Goal: Register for event/course

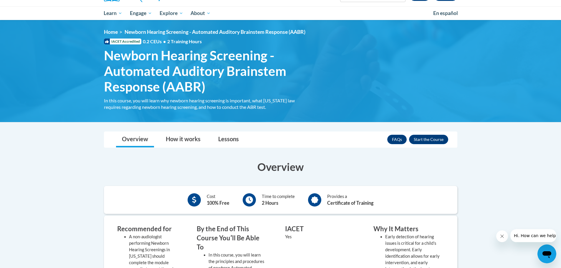
scroll to position [59, 0]
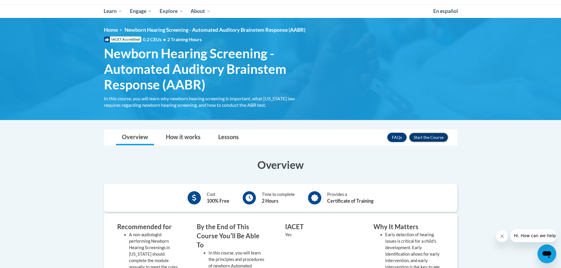
click at [421, 139] on button "Enroll" at bounding box center [428, 137] width 39 height 9
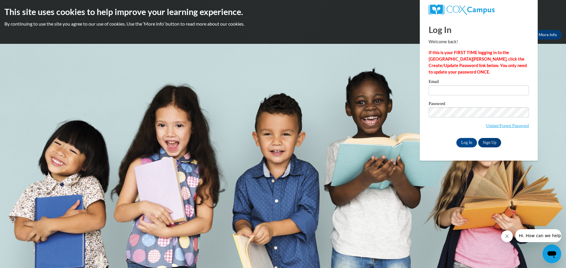
click at [460, 97] on div "Email" at bounding box center [478, 90] width 100 height 20
click at [459, 92] on input "Email" at bounding box center [478, 90] width 100 height 10
click at [459, 89] on input "Email" at bounding box center [478, 90] width 100 height 10
click at [493, 141] on link "Sign Up" at bounding box center [489, 142] width 23 height 9
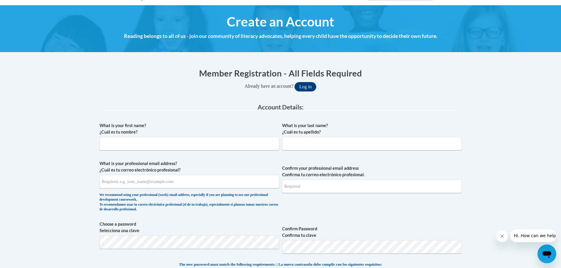
scroll to position [59, 0]
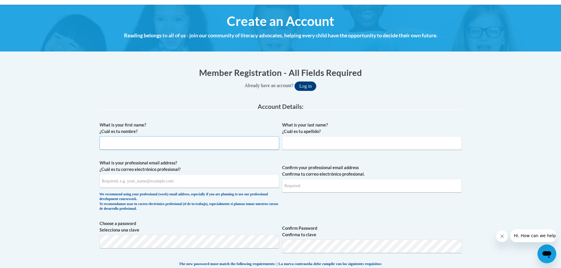
click at [150, 142] on input "What is your first name? ¿Cuál es tu nombre?" at bounding box center [190, 143] width 180 height 14
type input "Heather"
type input "Harris"
type input "[PERSON_NAME][EMAIL_ADDRESS][PERSON_NAME][DOMAIN_NAME]"
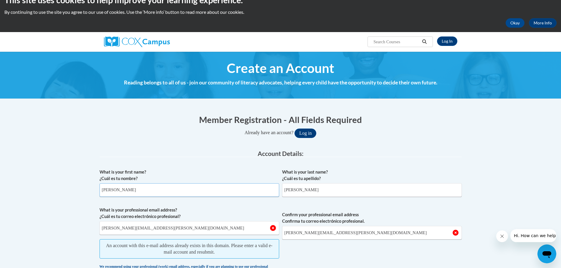
scroll to position [0, 0]
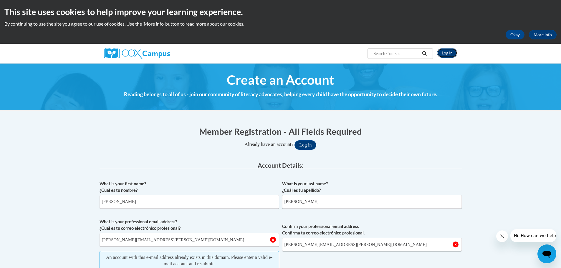
click at [441, 52] on link "Log In" at bounding box center [447, 52] width 20 height 9
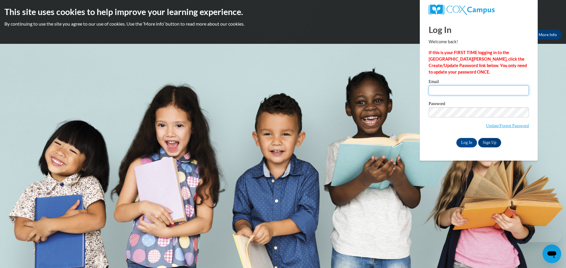
drag, startPoint x: 0, startPoint y: 0, endPoint x: 468, endPoint y: 90, distance: 476.5
click at [468, 90] on input "Email" at bounding box center [478, 90] width 100 height 10
type input "[PERSON_NAME][EMAIL_ADDRESS][PERSON_NAME][DOMAIN_NAME]"
click at [462, 139] on input "Log In" at bounding box center [466, 142] width 21 height 9
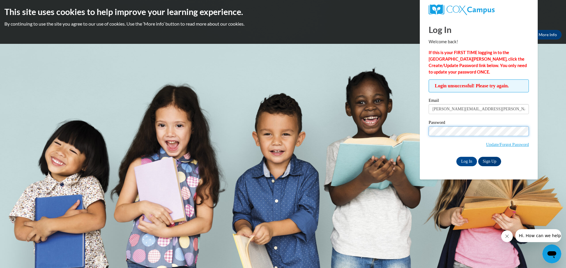
click at [456, 157] on input "Log In" at bounding box center [466, 161] width 21 height 9
click at [492, 145] on link "Update/Forgot Password" at bounding box center [507, 144] width 43 height 5
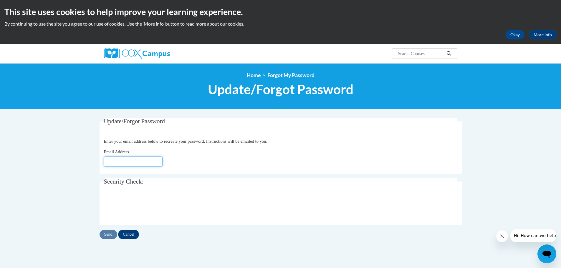
click at [135, 163] on input "Email Address" at bounding box center [133, 162] width 59 height 10
type input "[PERSON_NAME][EMAIL_ADDRESS][PERSON_NAME][DOMAIN_NAME]"
click at [112, 234] on input "Send" at bounding box center [109, 234] width 18 height 9
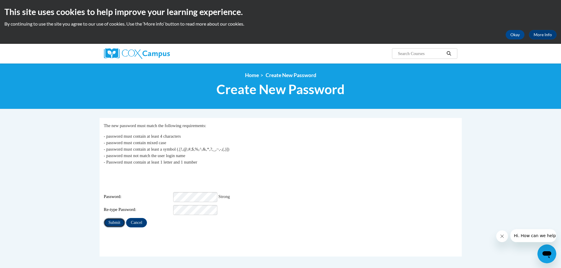
click at [117, 218] on input "Submit" at bounding box center [114, 222] width 21 height 9
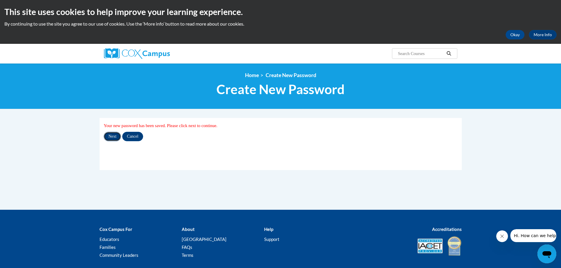
click at [114, 138] on input "Next" at bounding box center [112, 136] width 17 height 9
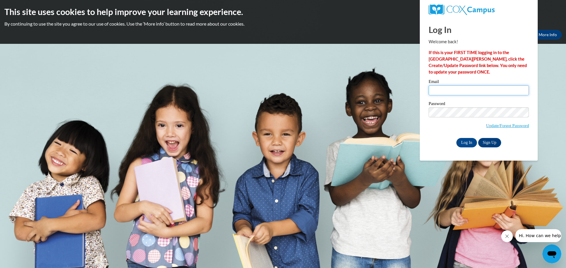
click at [472, 93] on input "Email" at bounding box center [478, 90] width 100 height 10
type input "[PERSON_NAME][EMAIL_ADDRESS][PERSON_NAME][DOMAIN_NAME]"
click at [456, 138] on input "Log In" at bounding box center [466, 142] width 21 height 9
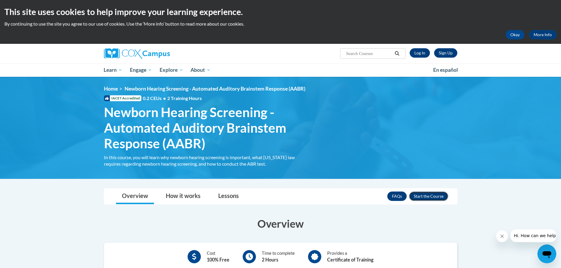
click at [415, 196] on button "Enroll" at bounding box center [428, 196] width 39 height 9
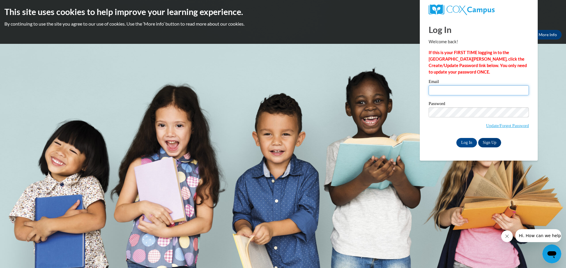
click at [442, 85] on input "Email" at bounding box center [478, 90] width 100 height 10
type input "heather.harris@dph.ga.gov"
click at [470, 140] on input "Log In" at bounding box center [466, 142] width 21 height 9
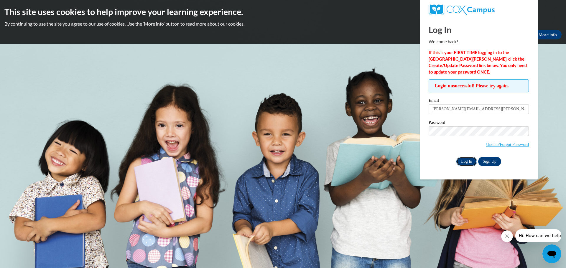
click at [461, 162] on input "Log In" at bounding box center [466, 161] width 21 height 9
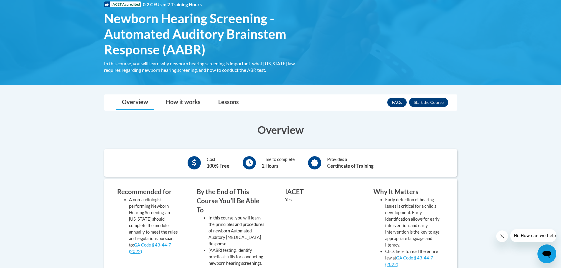
scroll to position [88, 0]
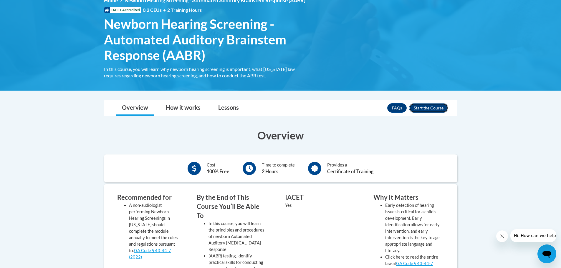
click at [422, 110] on button "Enroll" at bounding box center [428, 107] width 39 height 9
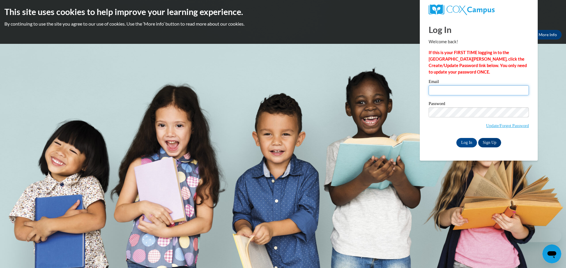
drag, startPoint x: 0, startPoint y: 0, endPoint x: 438, endPoint y: 90, distance: 447.5
click at [438, 90] on input "Email" at bounding box center [478, 90] width 100 height 10
type input "[PERSON_NAME][EMAIL_ADDRESS][PERSON_NAME][DOMAIN_NAME]"
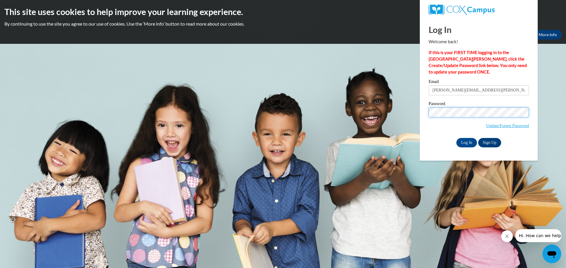
click at [456, 138] on input "Log In" at bounding box center [466, 142] width 21 height 9
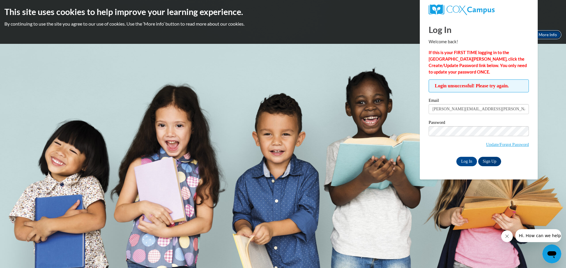
click at [549, 34] on link "More Info" at bounding box center [547, 34] width 28 height 9
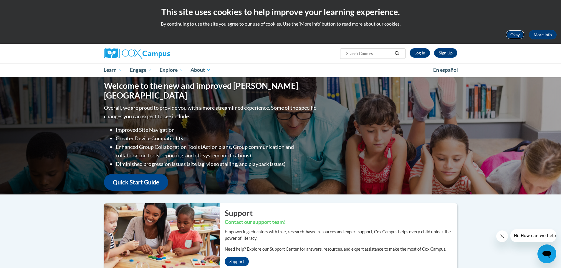
click at [510, 32] on button "Okay" at bounding box center [515, 34] width 19 height 9
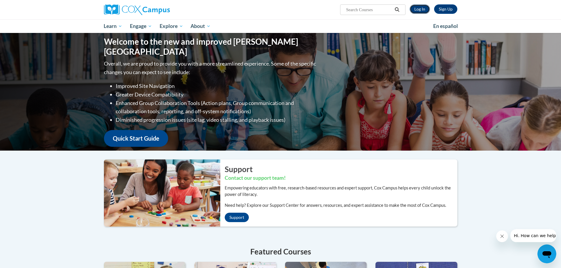
click at [417, 9] on link "Log In" at bounding box center [420, 8] width 20 height 9
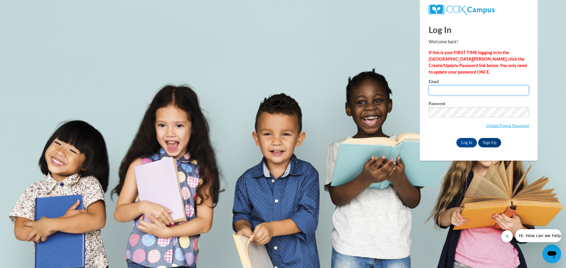
click at [471, 86] on input "Email" at bounding box center [478, 90] width 100 height 10
type input "[PERSON_NAME][EMAIL_ADDRESS][PERSON_NAME][DOMAIN_NAME]"
click at [462, 118] on span "Update/Forgot Password" at bounding box center [478, 120] width 100 height 24
click at [456, 138] on input "Log In" at bounding box center [466, 142] width 21 height 9
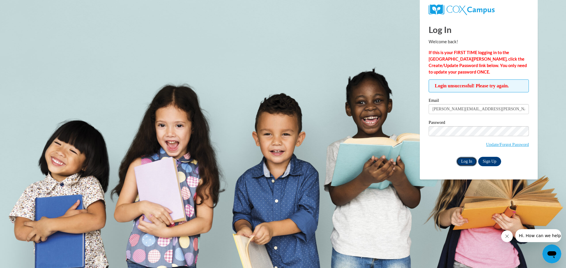
click at [464, 162] on input "Log In" at bounding box center [466, 161] width 21 height 9
click at [462, 161] on input "Log In" at bounding box center [466, 161] width 21 height 9
click at [456, 157] on input "Log In" at bounding box center [466, 161] width 21 height 9
